Goal: Navigation & Orientation: Find specific page/section

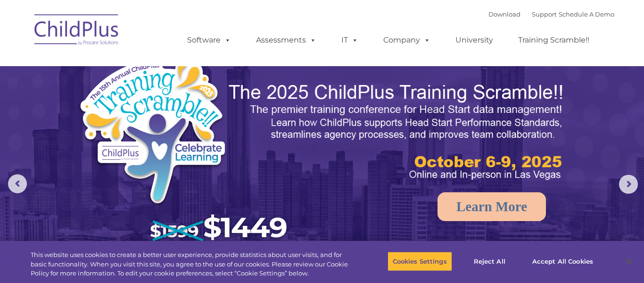
select select "MEDIUM"
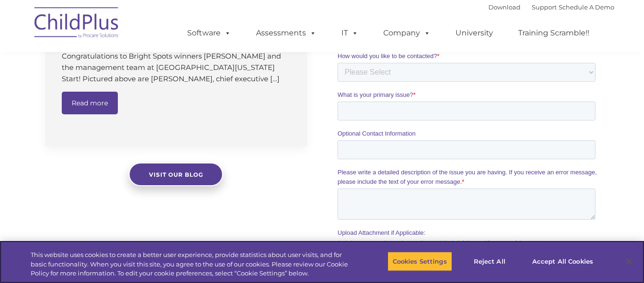
scroll to position [787, 0]
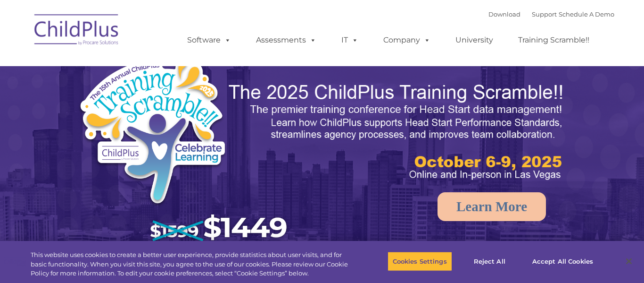
select select "MEDIUM"
click at [75, 24] on img at bounding box center [77, 31] width 94 height 47
select select "MEDIUM"
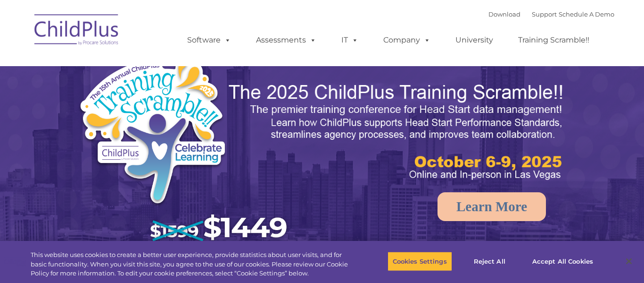
select select "MEDIUM"
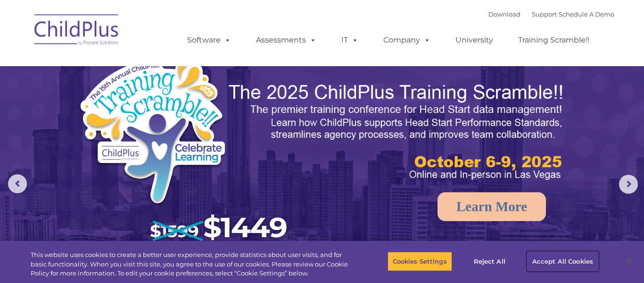
click at [582, 259] on button "Accept All Cookies" at bounding box center [562, 261] width 71 height 20
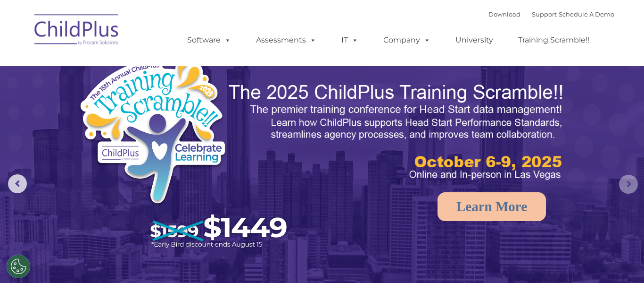
click at [628, 187] on rs-arrow at bounding box center [628, 184] width 19 height 19
select select "MEDIUM"
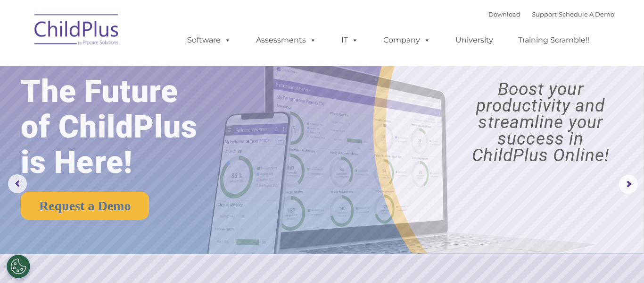
click at [167, 12] on div "Download Support | Schedule A Demo  MENU MENU Software ChildPlus: The original…" at bounding box center [322, 33] width 585 height 52
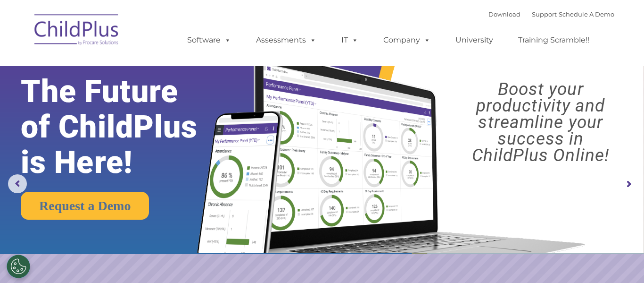
click at [344, 16] on div "Download Support | Schedule A Demo  MENU MENU Software ChildPlus: The original…" at bounding box center [391, 33] width 446 height 52
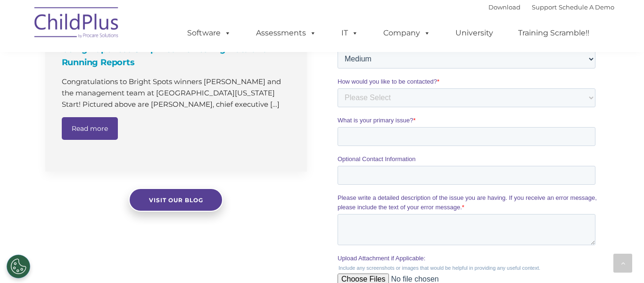
scroll to position [760, 0]
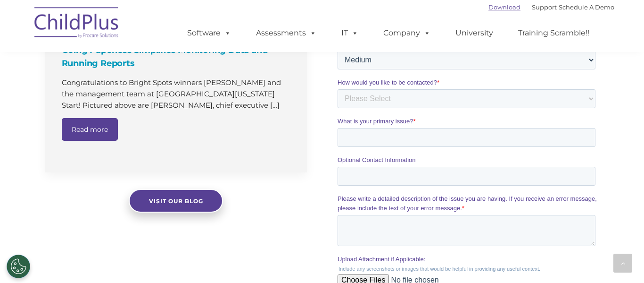
click at [495, 10] on link "Download" at bounding box center [505, 7] width 32 height 8
